Goal: Transaction & Acquisition: Purchase product/service

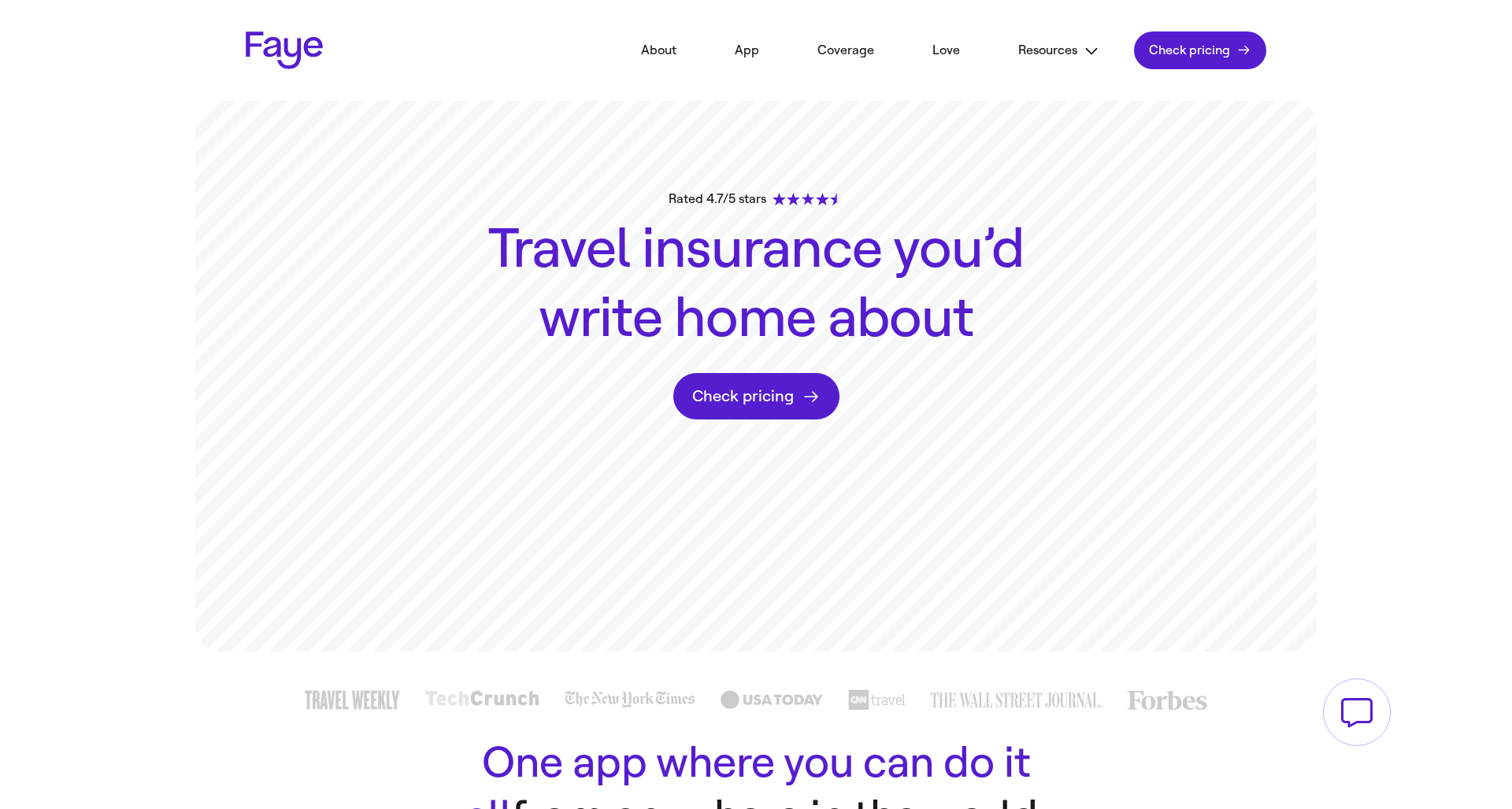
click at [1211, 47] on link "Check pricing" at bounding box center [1200, 50] width 132 height 37
